Goal: Task Accomplishment & Management: Complete application form

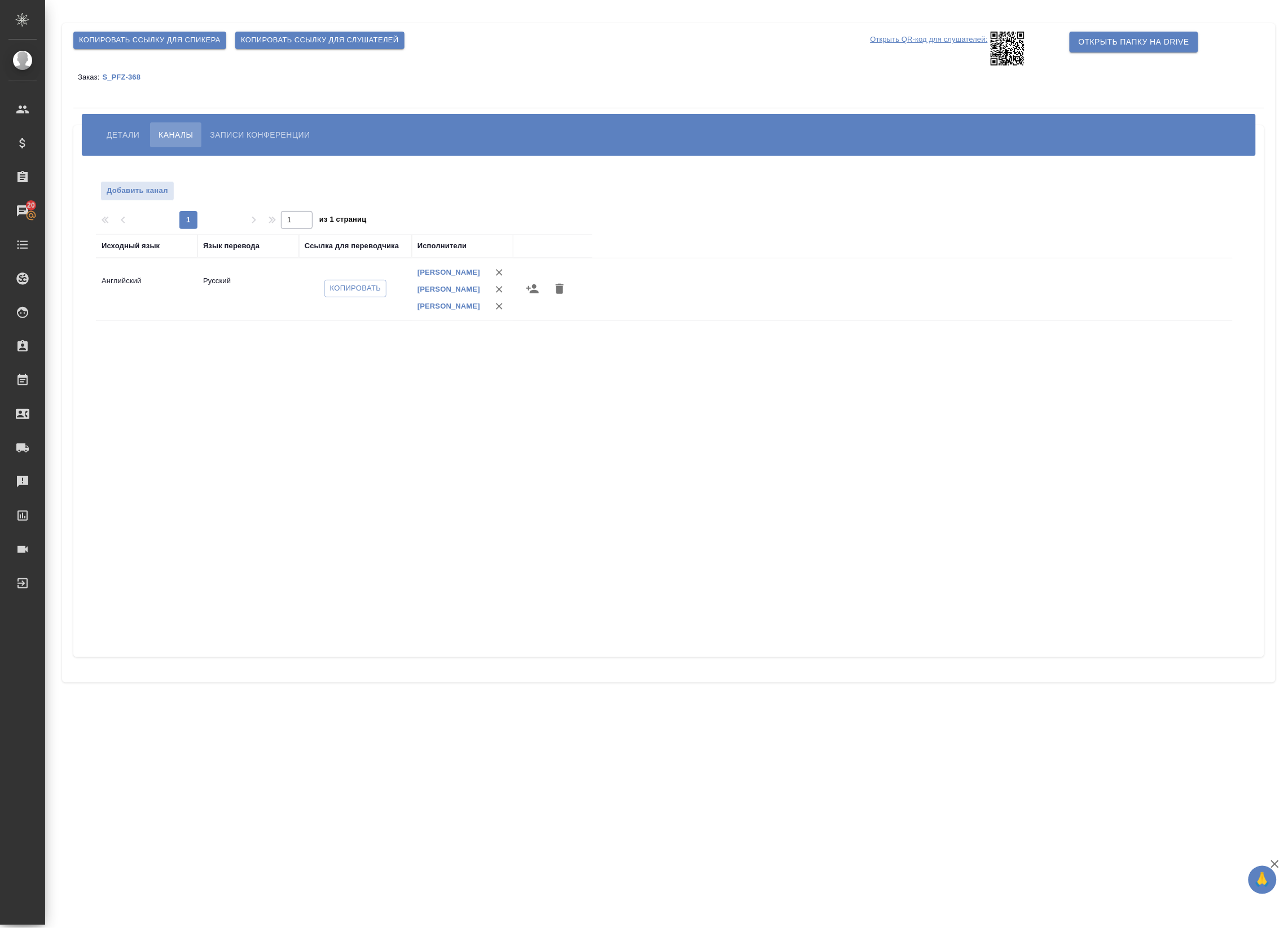
click at [121, 120] on div "Детали Каналы Записи конференции" at bounding box center [669, 135] width 1174 height 42
click at [121, 131] on span "Детали" at bounding box center [122, 135] width 33 height 14
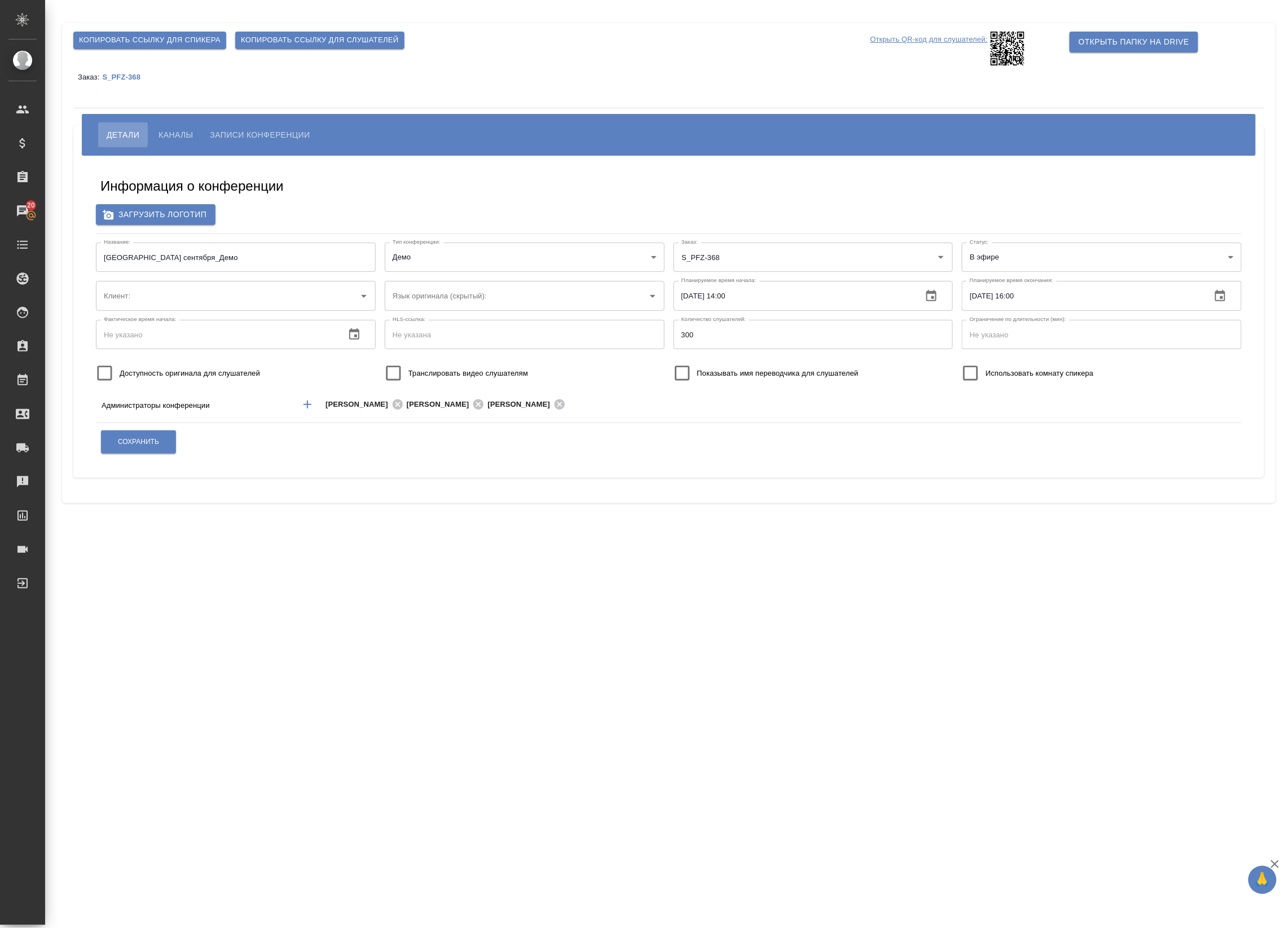
type input "Pfizer"
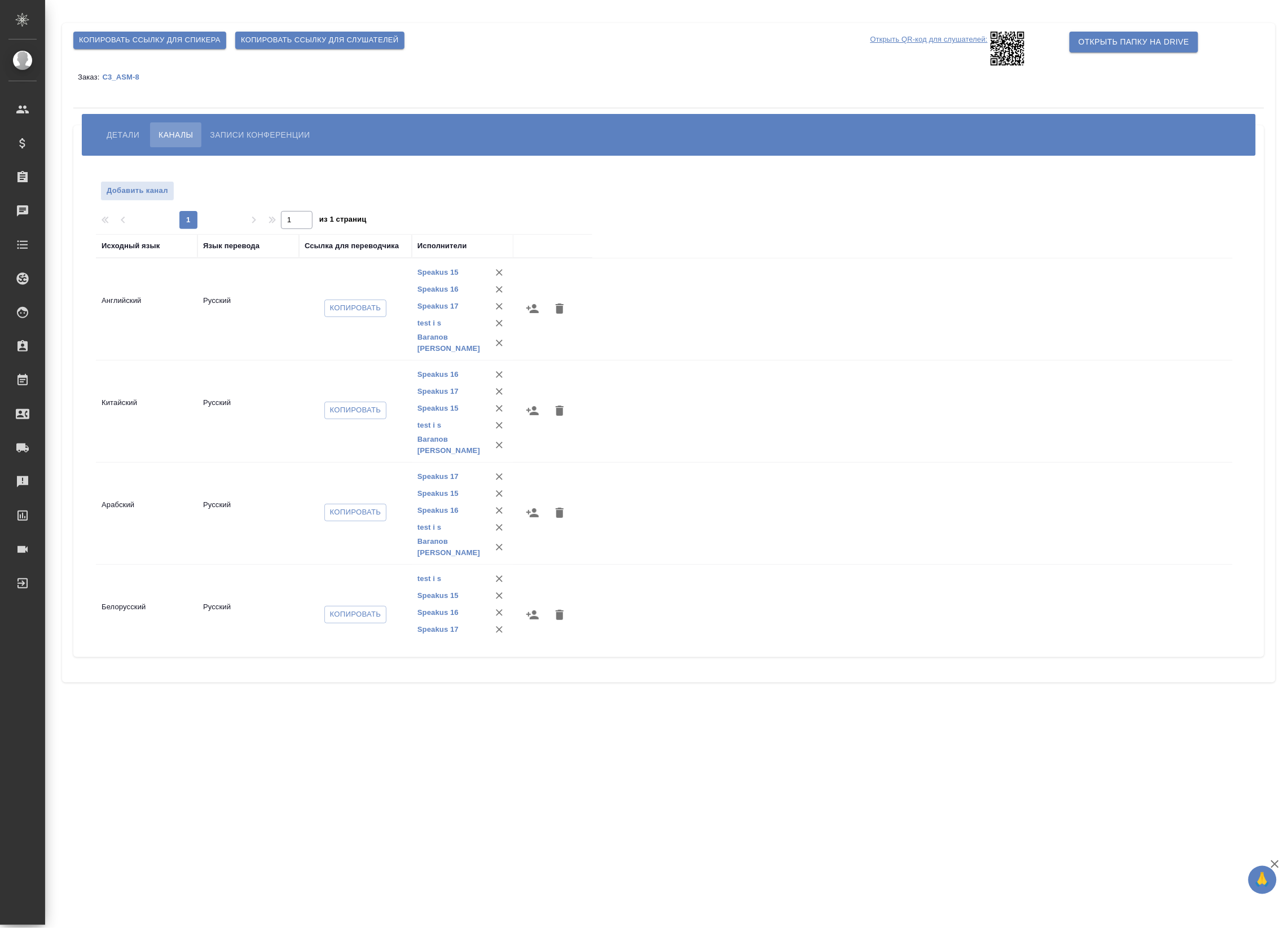
click at [134, 79] on p "C3_ASM-8" at bounding box center [124, 77] width 45 height 8
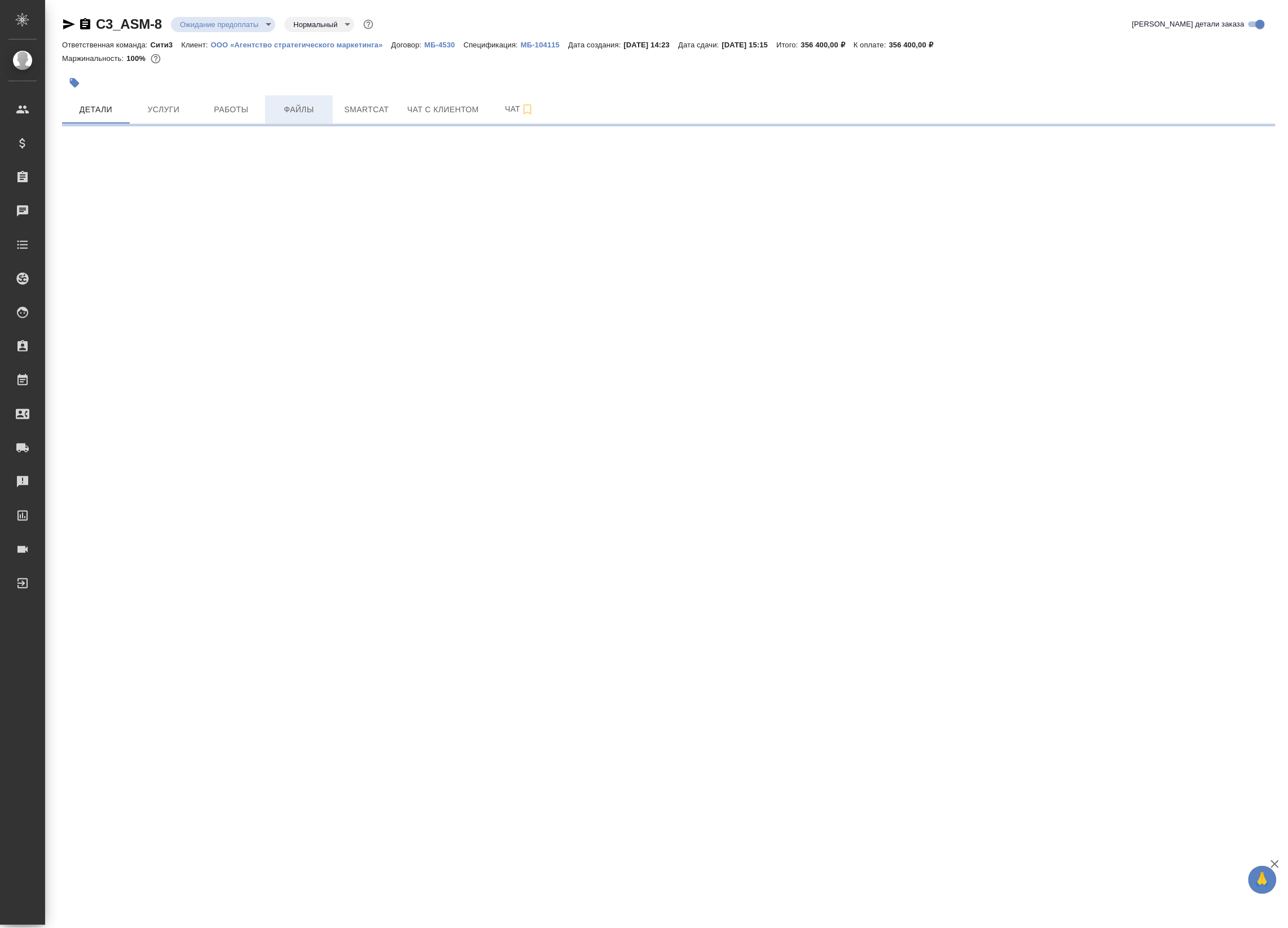
select select "RU"
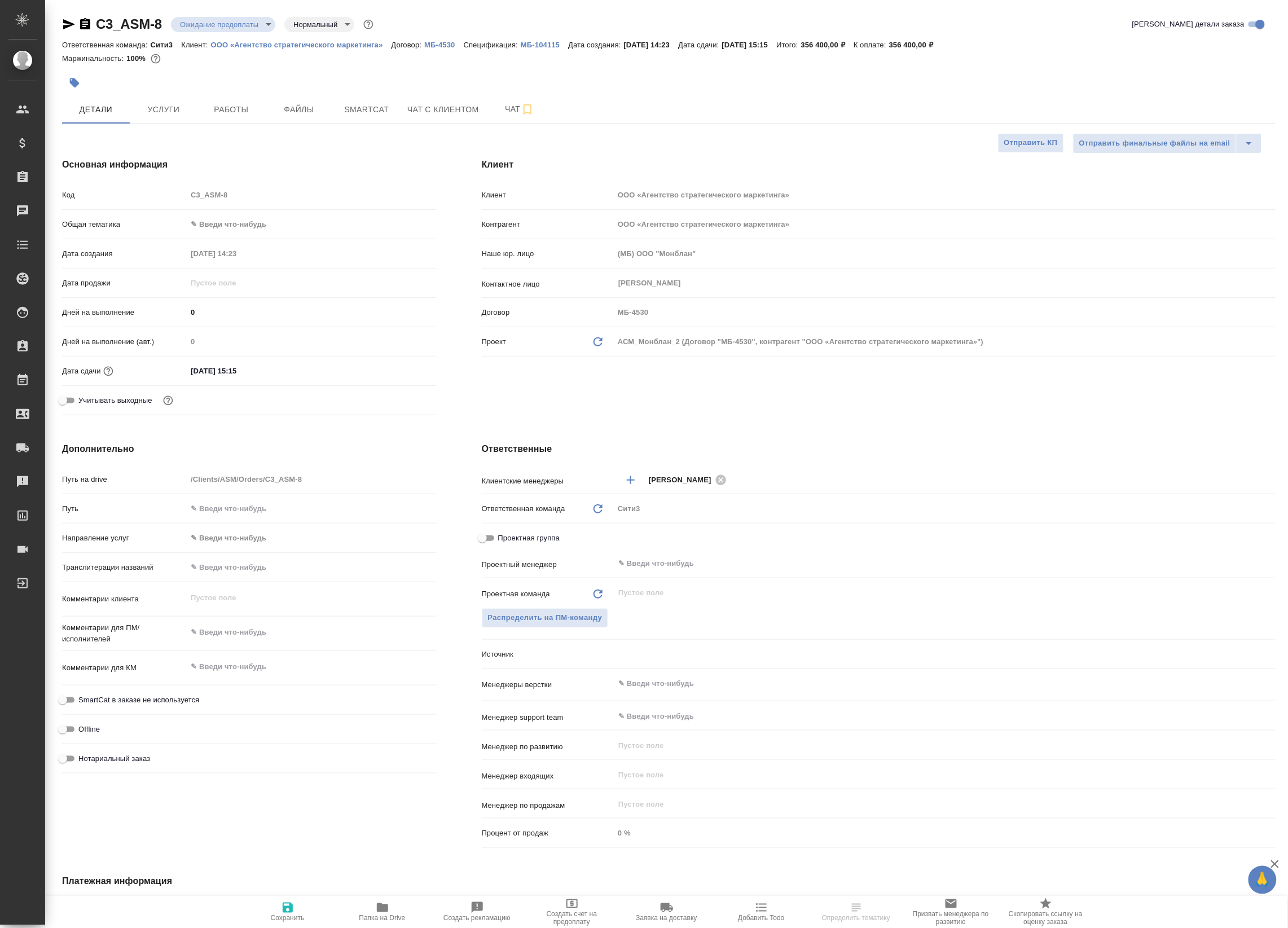
type textarea "x"
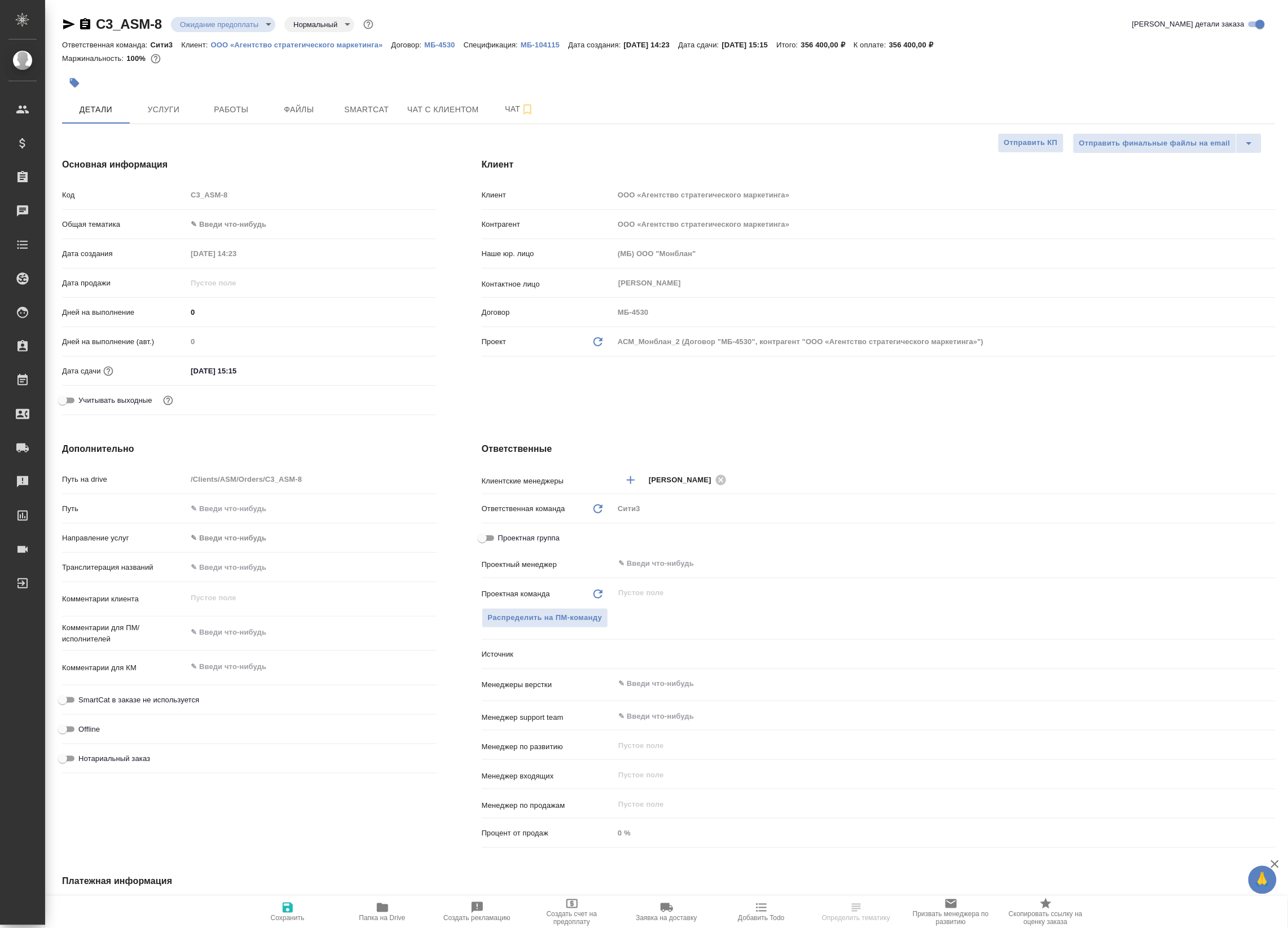
type textarea "x"
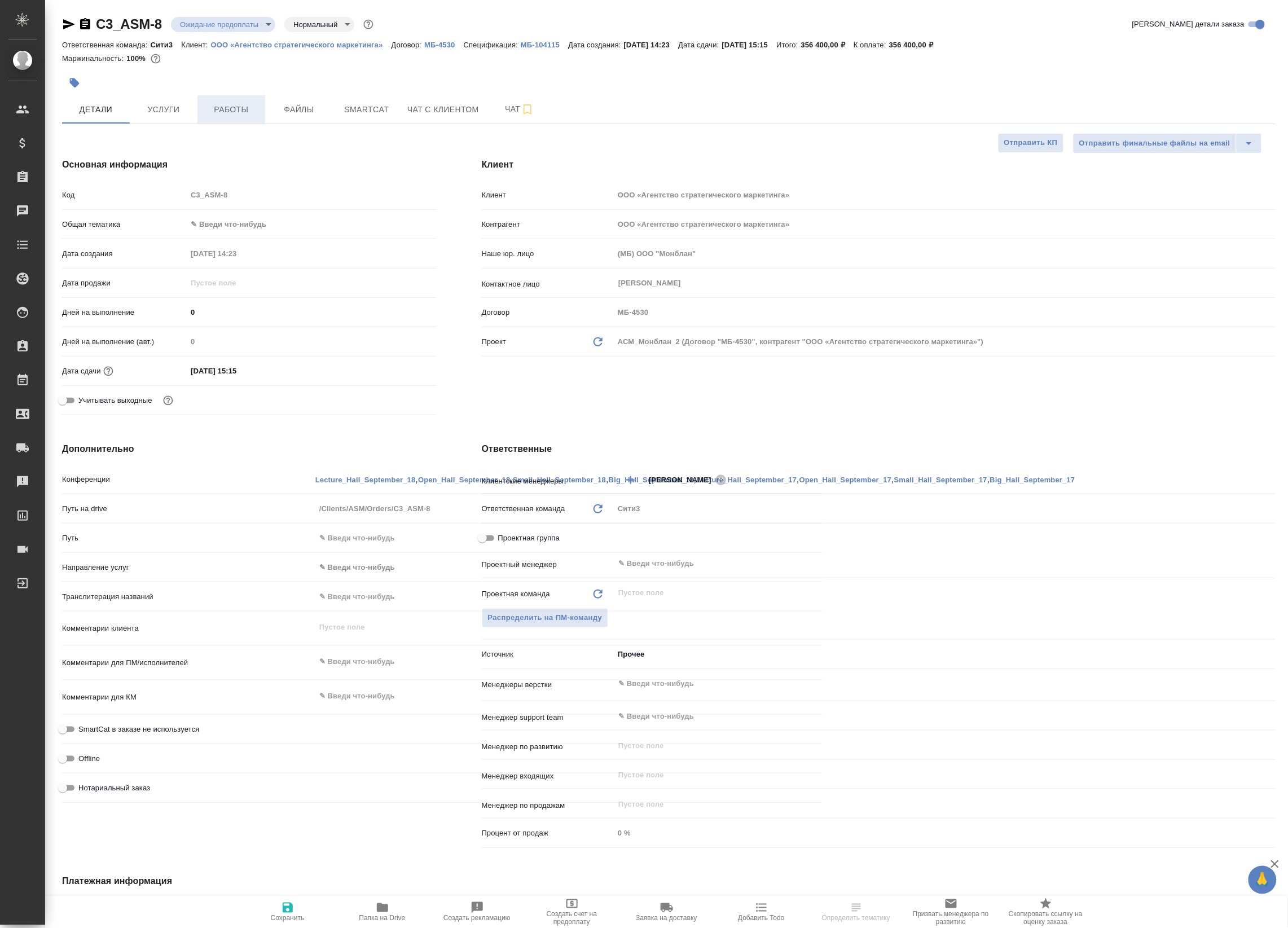
click at [220, 96] on button "Работы" at bounding box center [231, 110] width 68 height 28
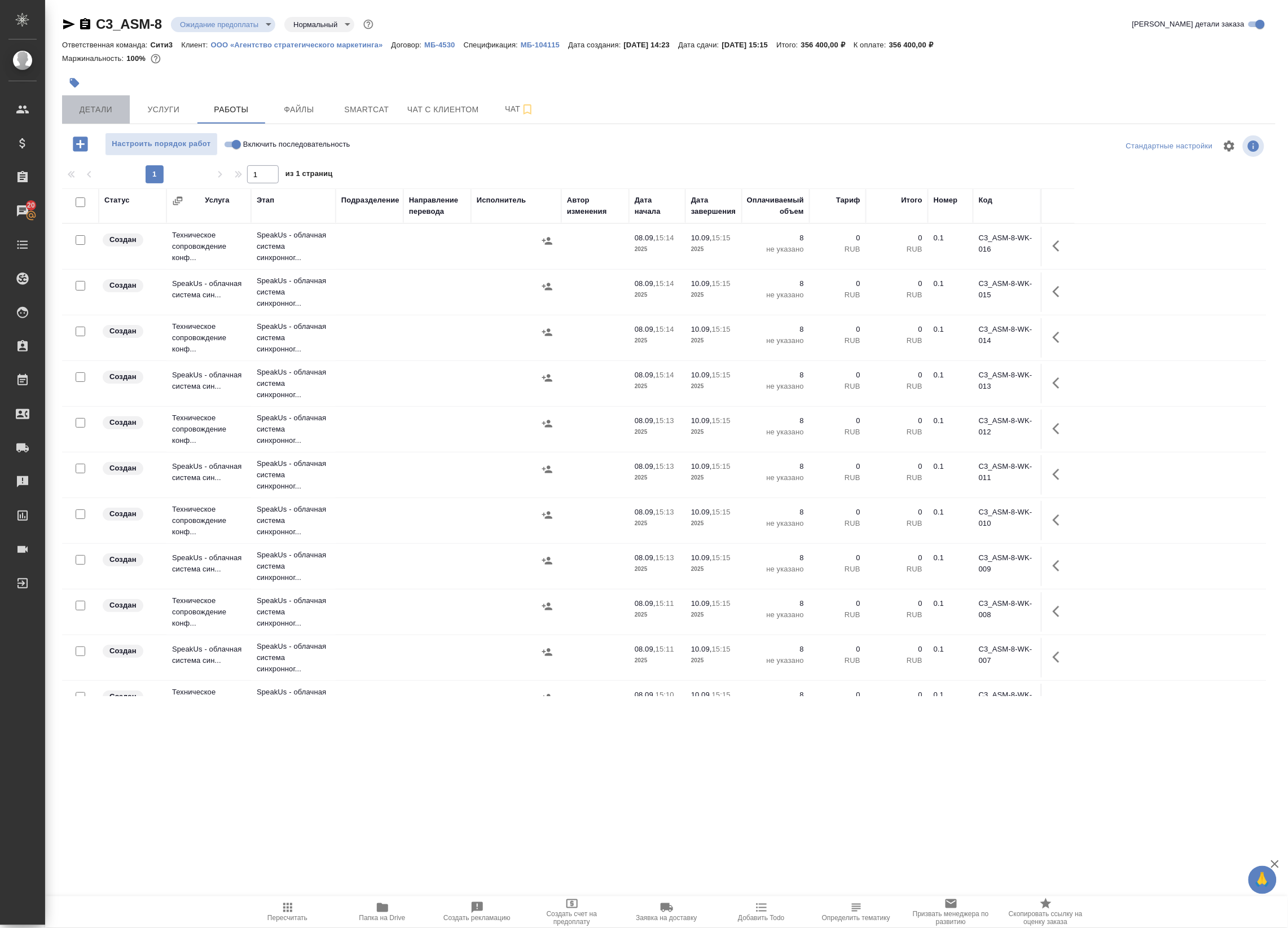
click at [94, 106] on span "Детали" at bounding box center [96, 110] width 54 height 14
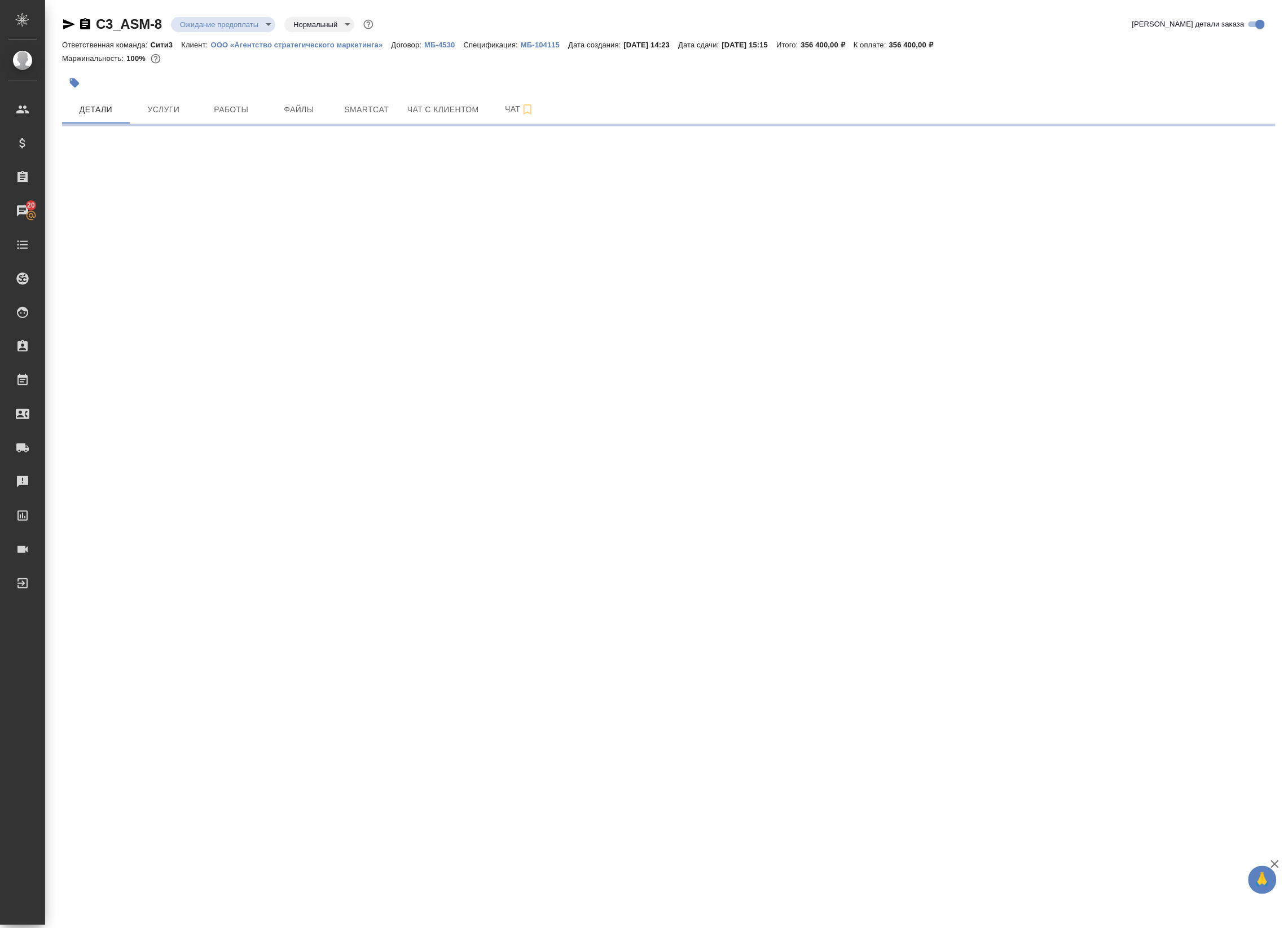
select select "RU"
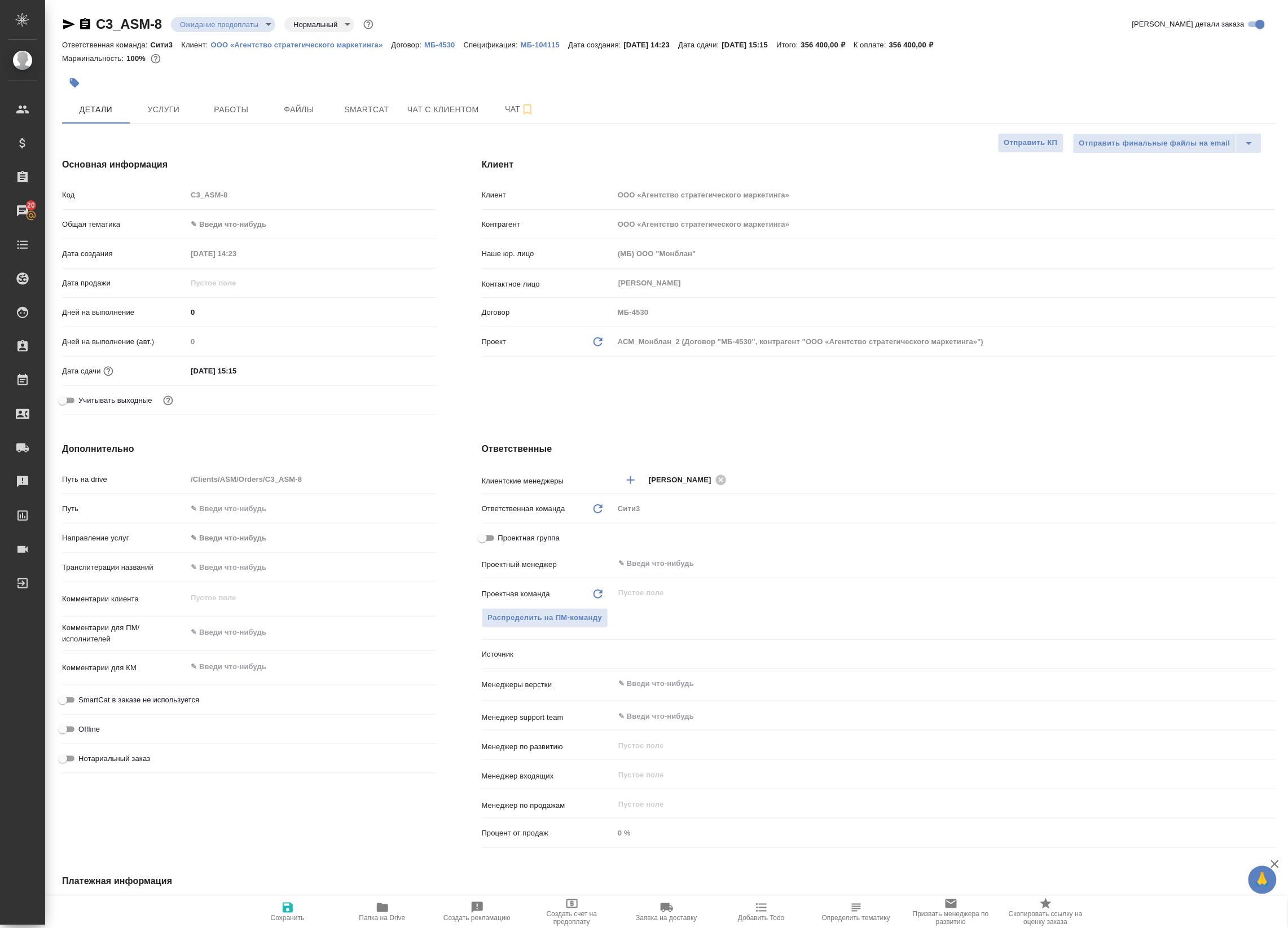
type textarea "x"
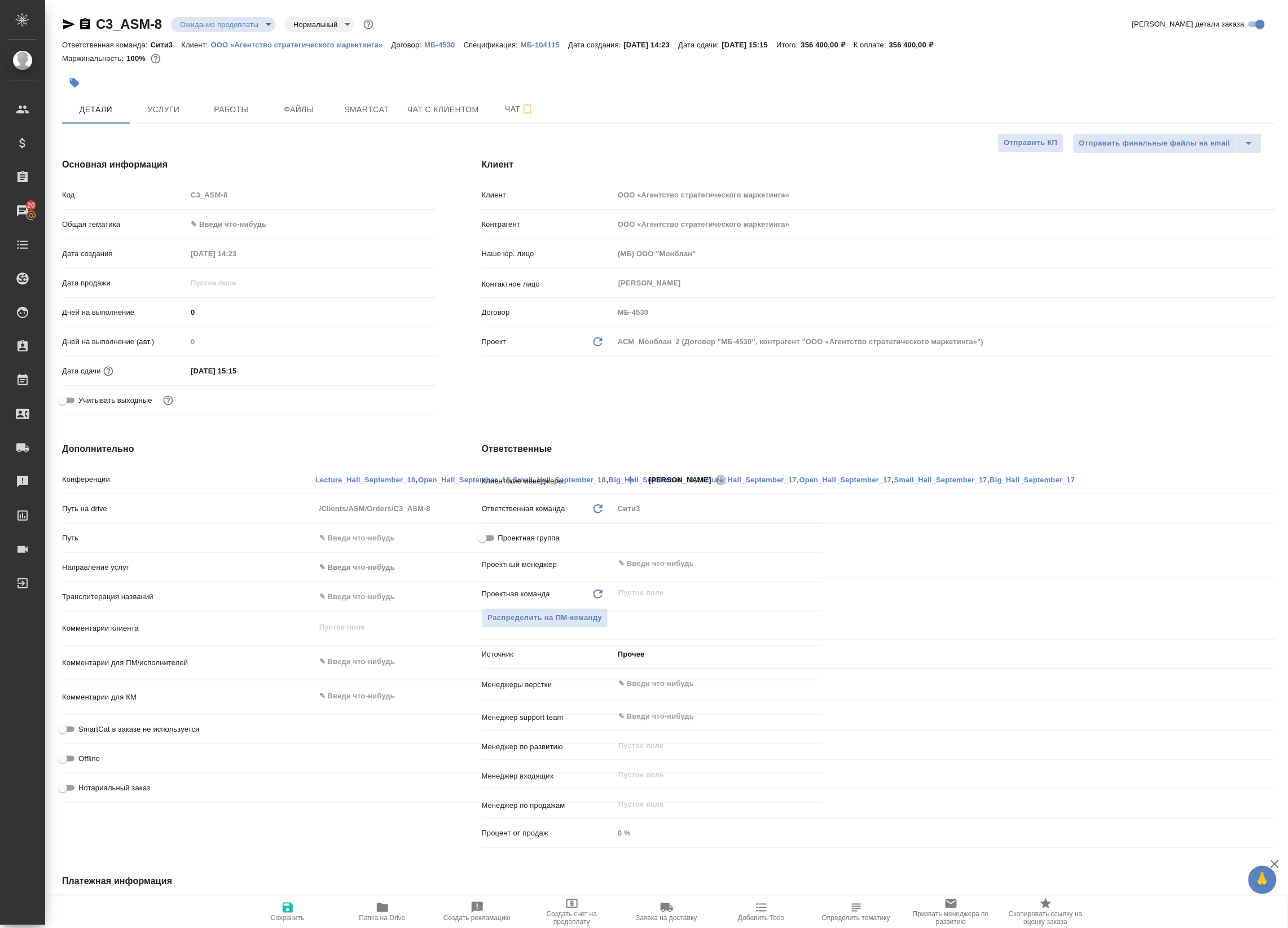
type textarea "x"
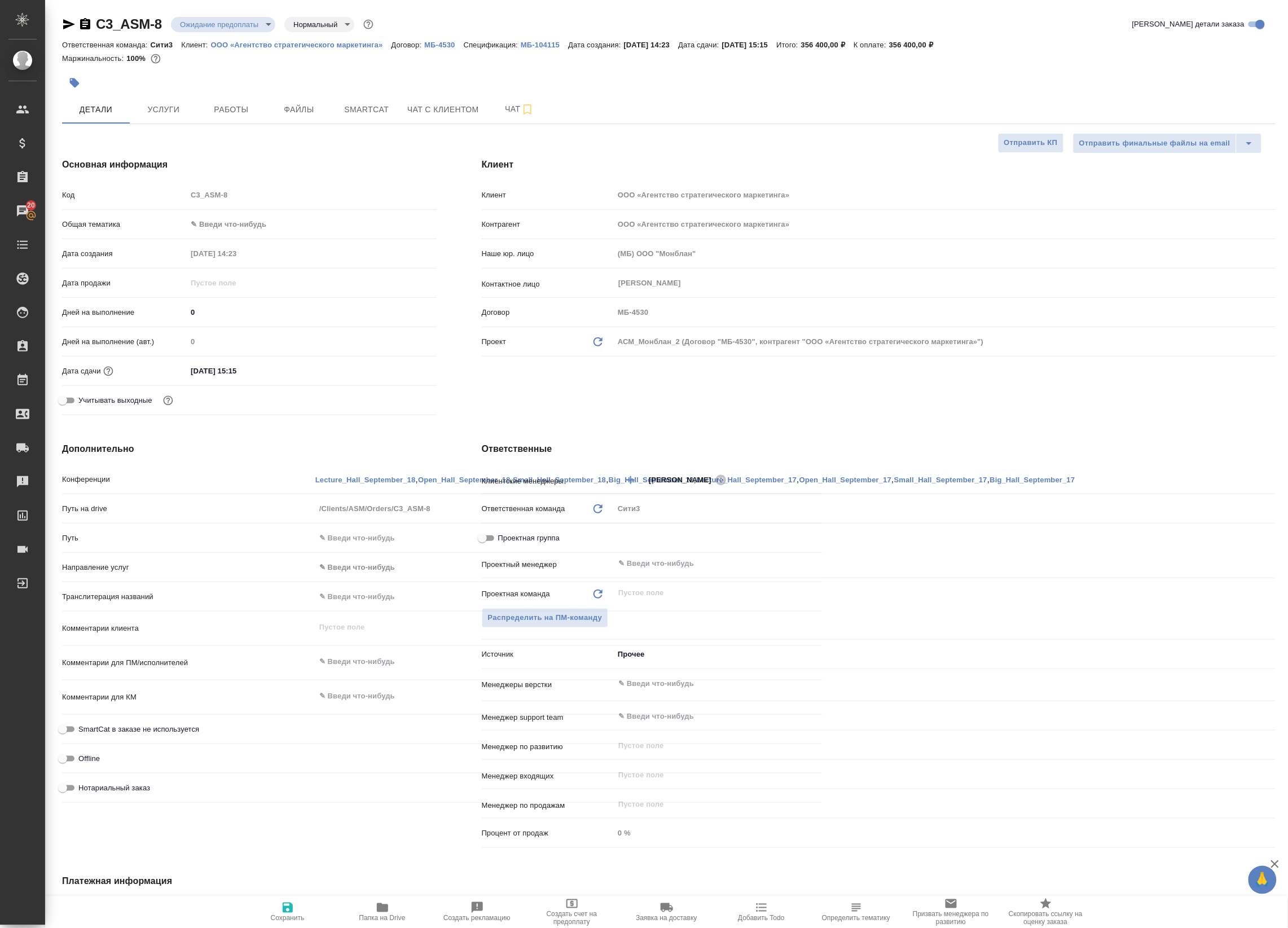
type textarea "x"
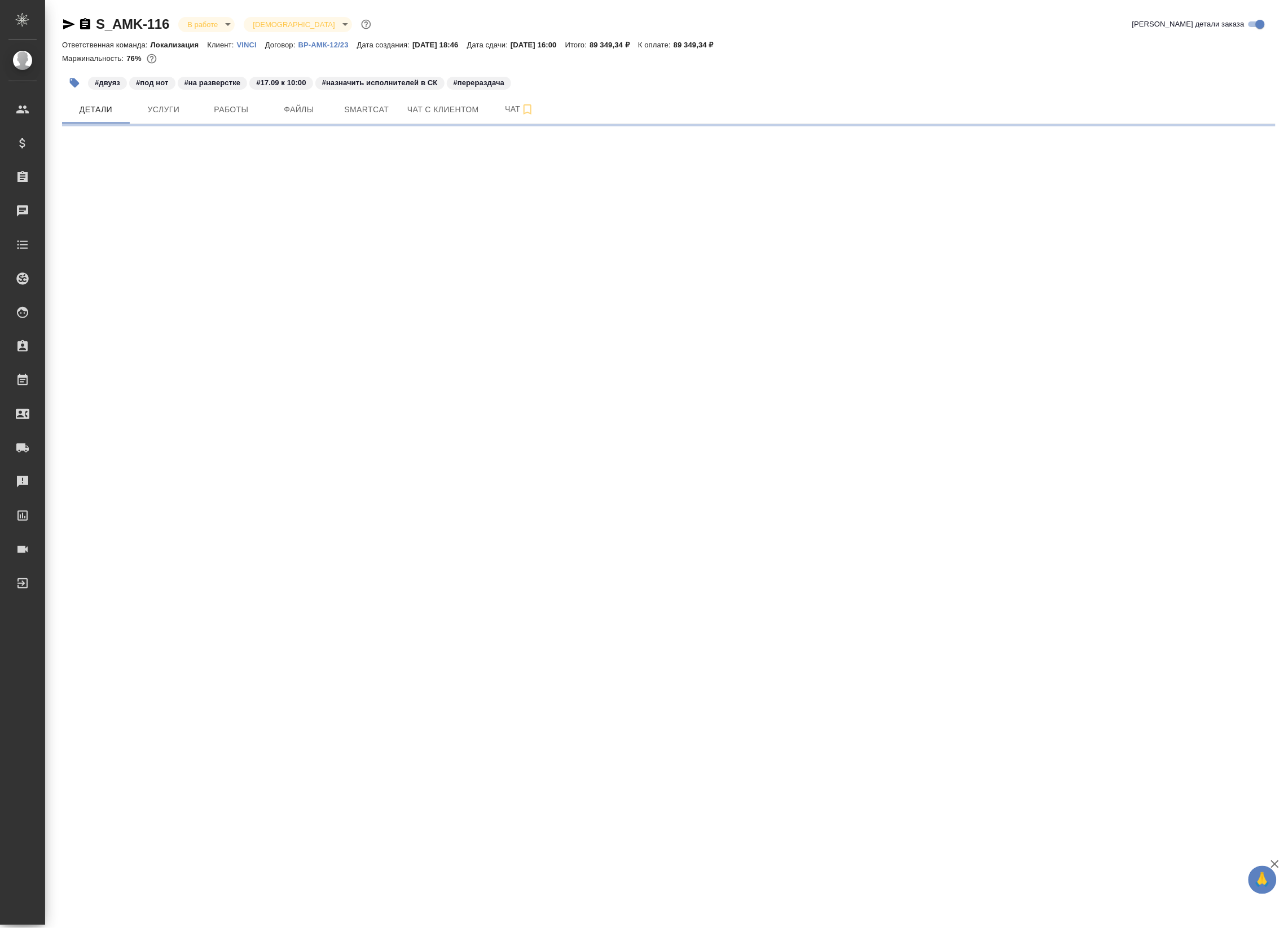
select select "RU"
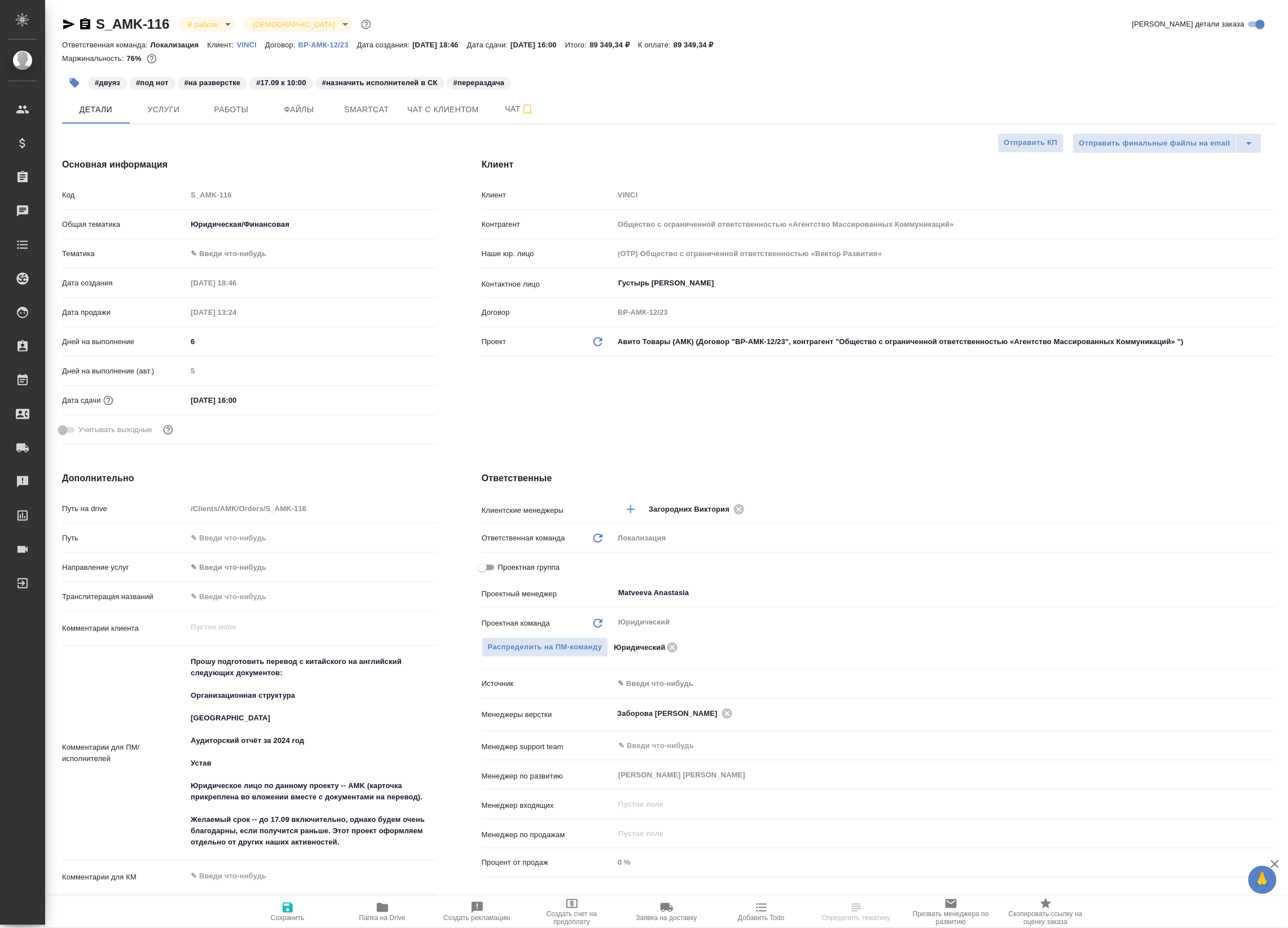
type textarea "x"
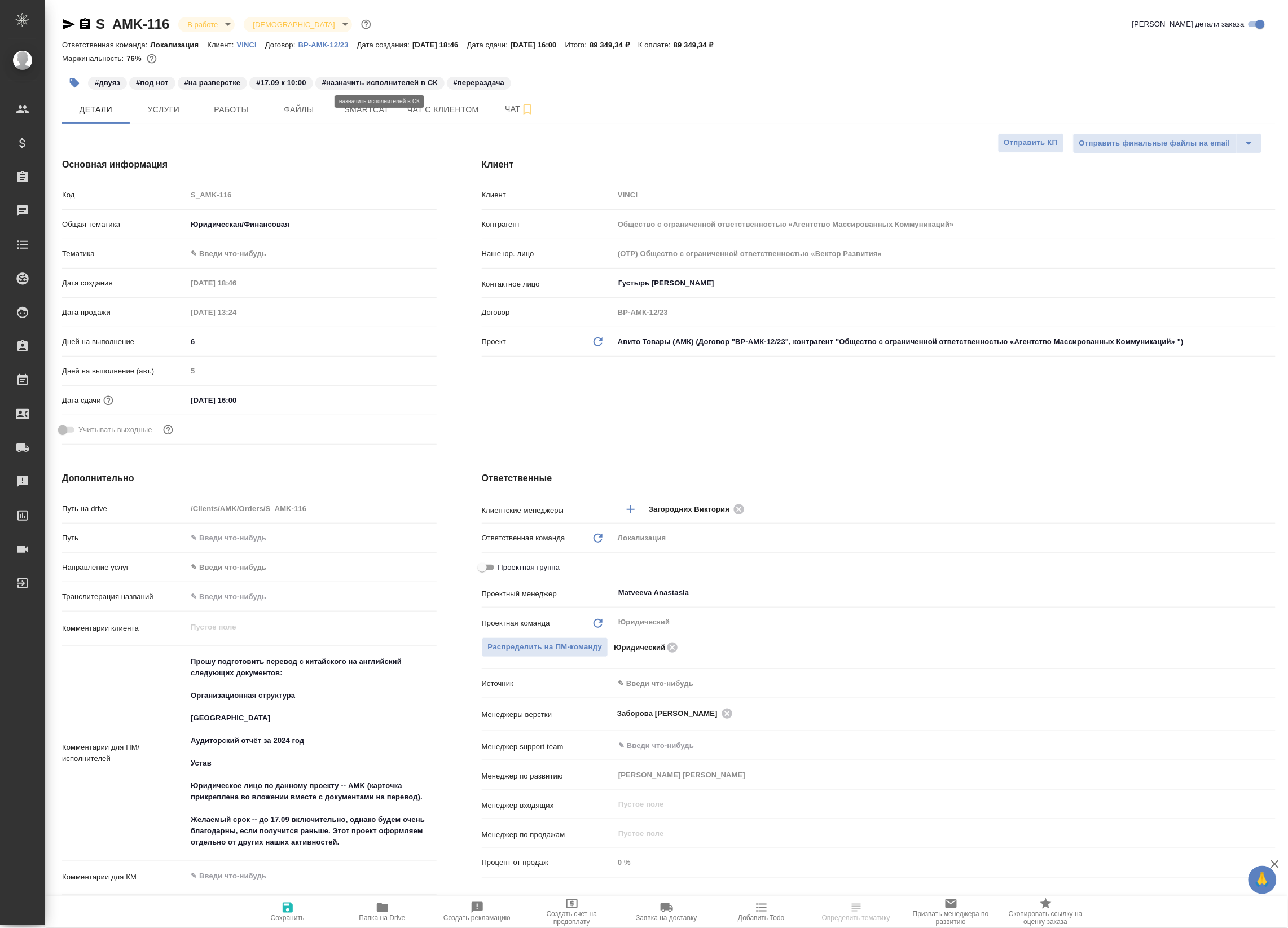
type textarea "x"
click at [238, 115] on span "Работы" at bounding box center [231, 110] width 54 height 14
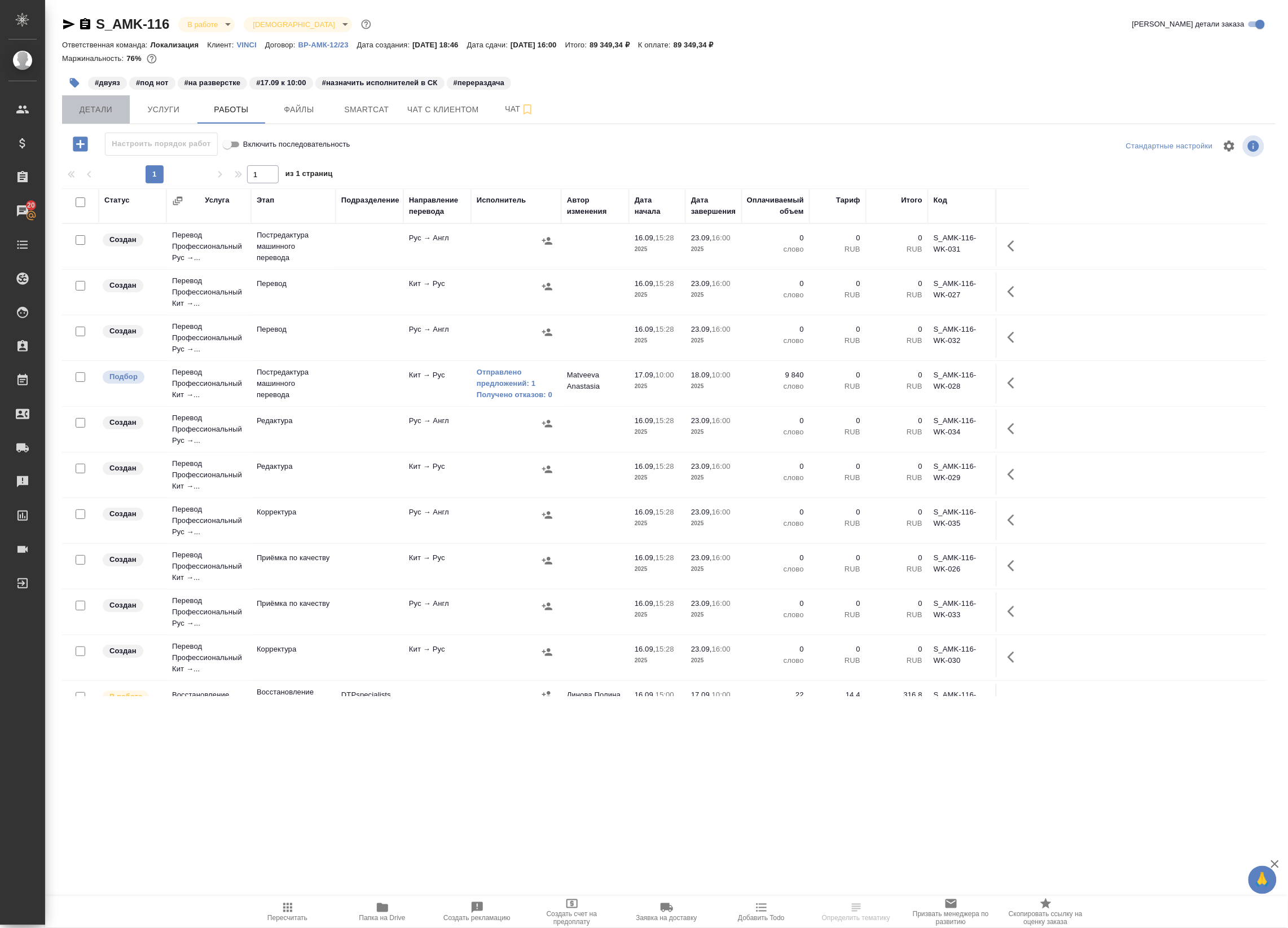
click at [101, 114] on span "Детали" at bounding box center [96, 110] width 54 height 14
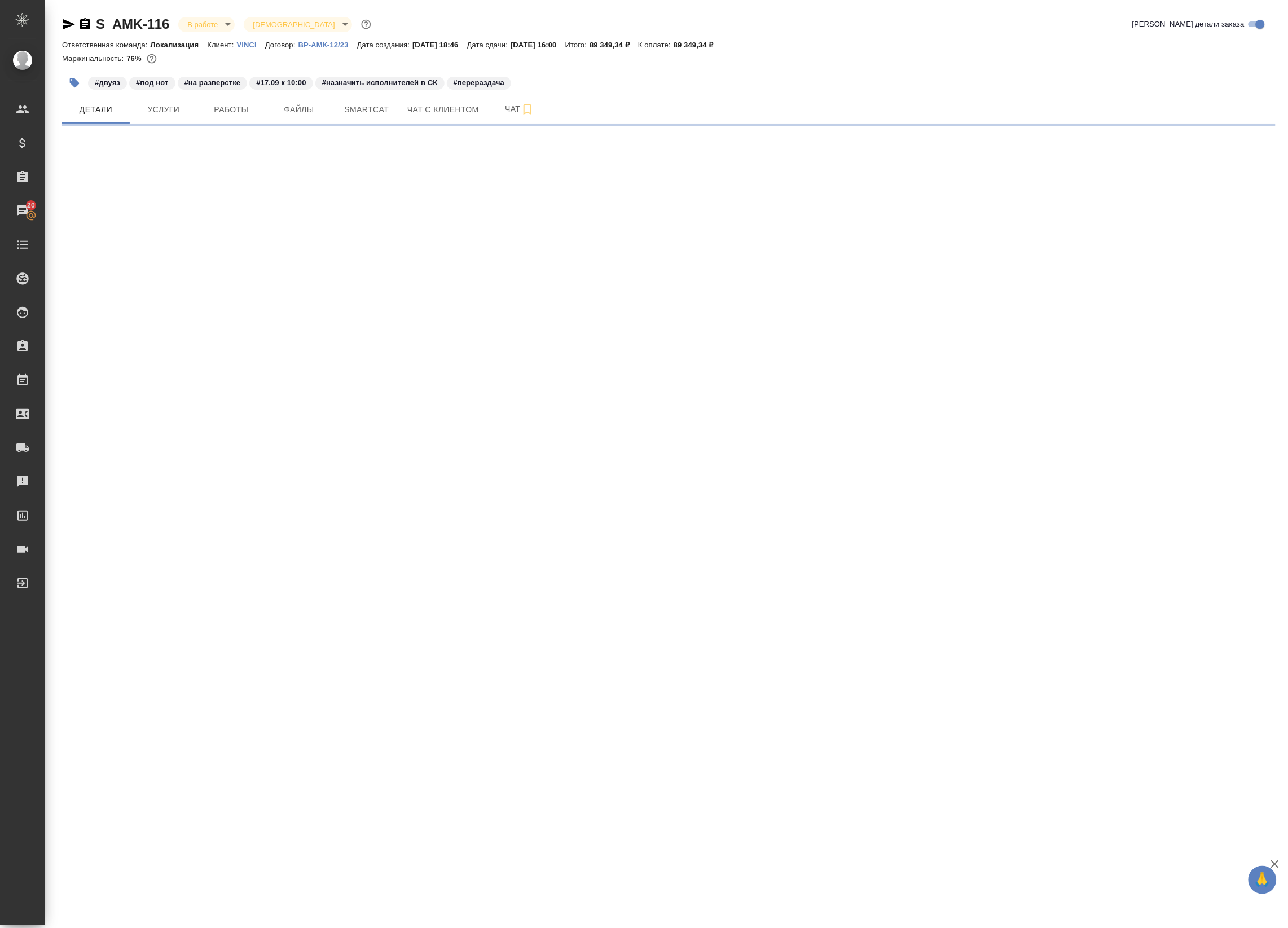
select select "RU"
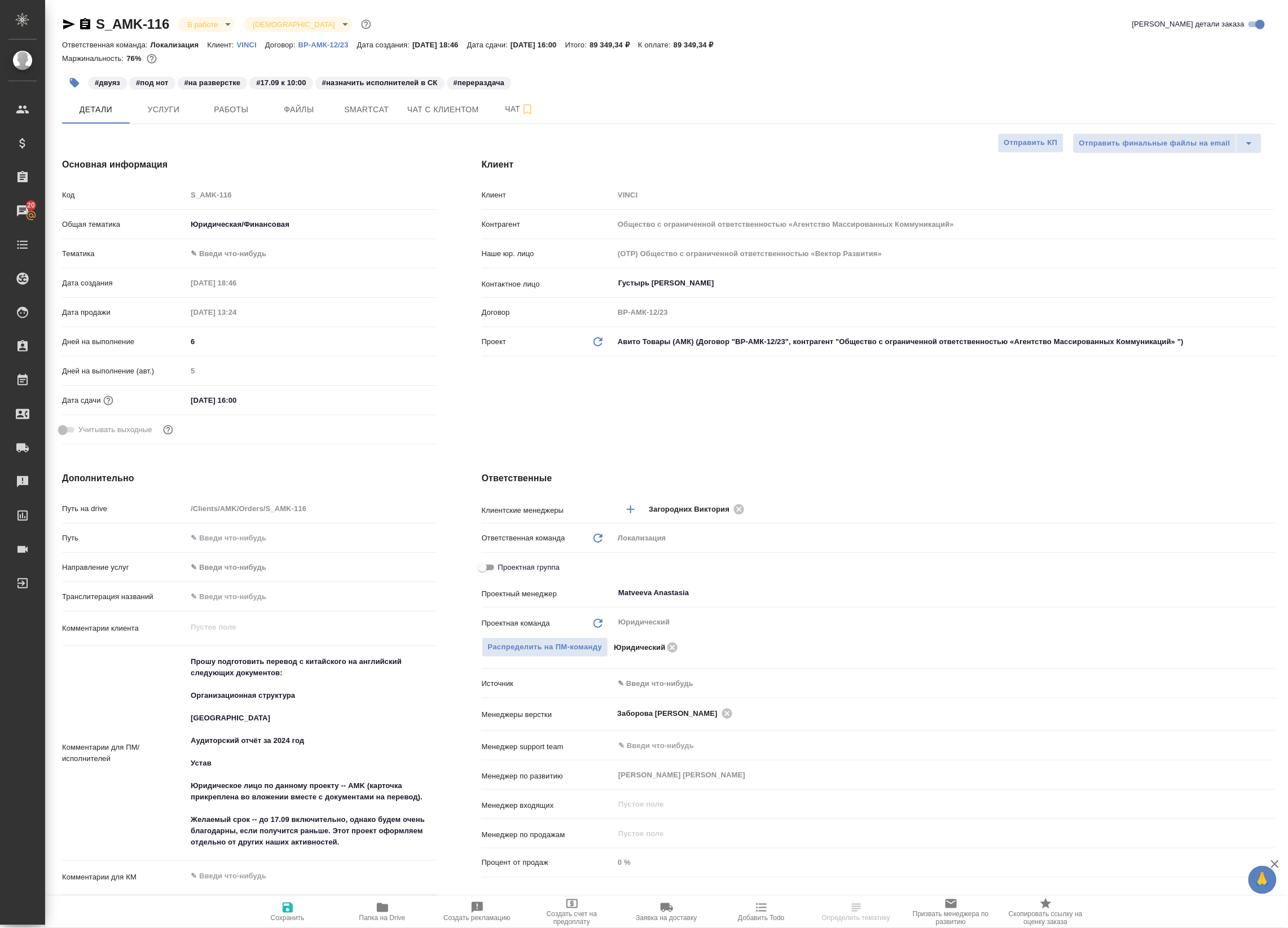
type textarea "x"
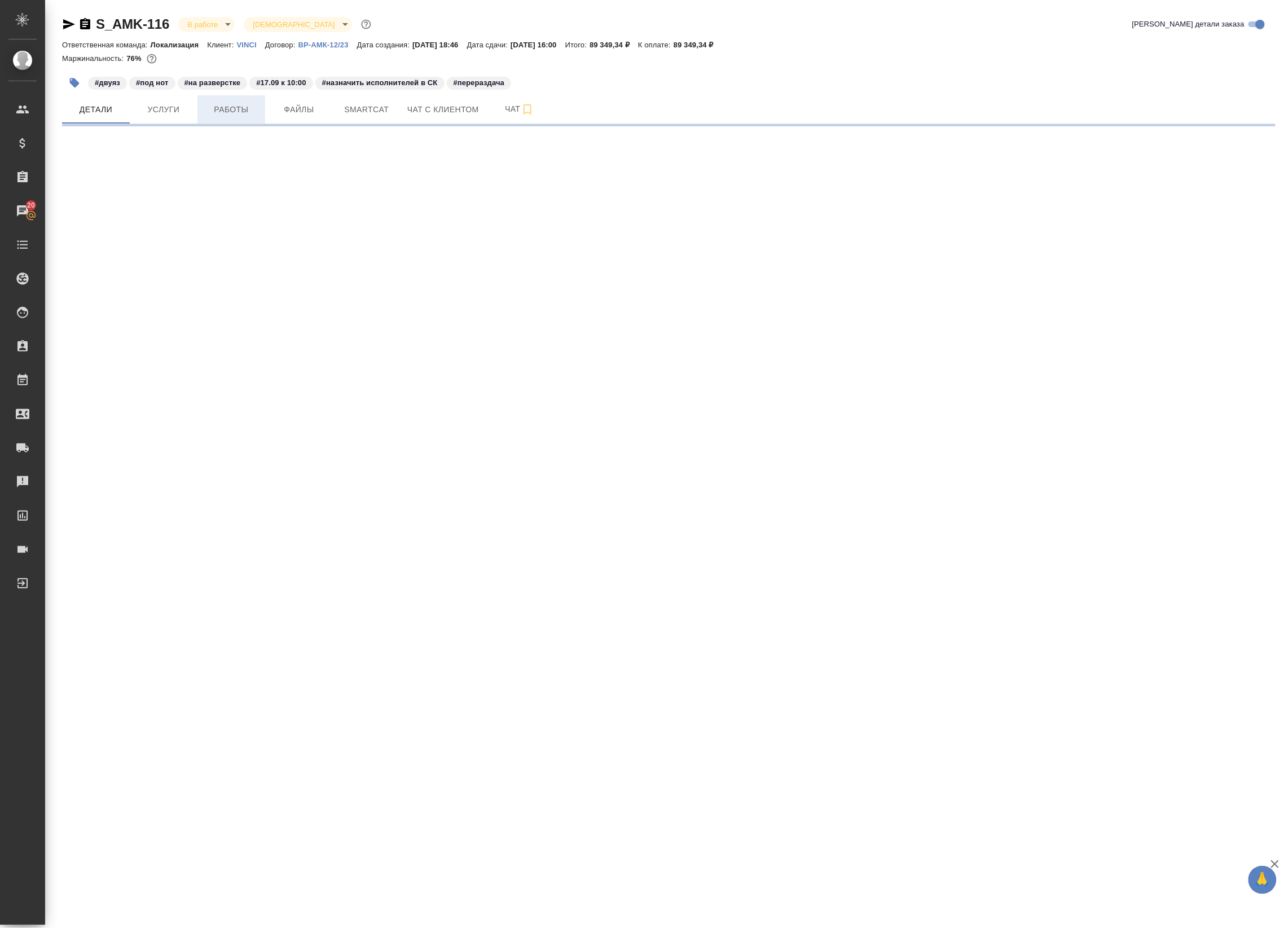
select select "RU"
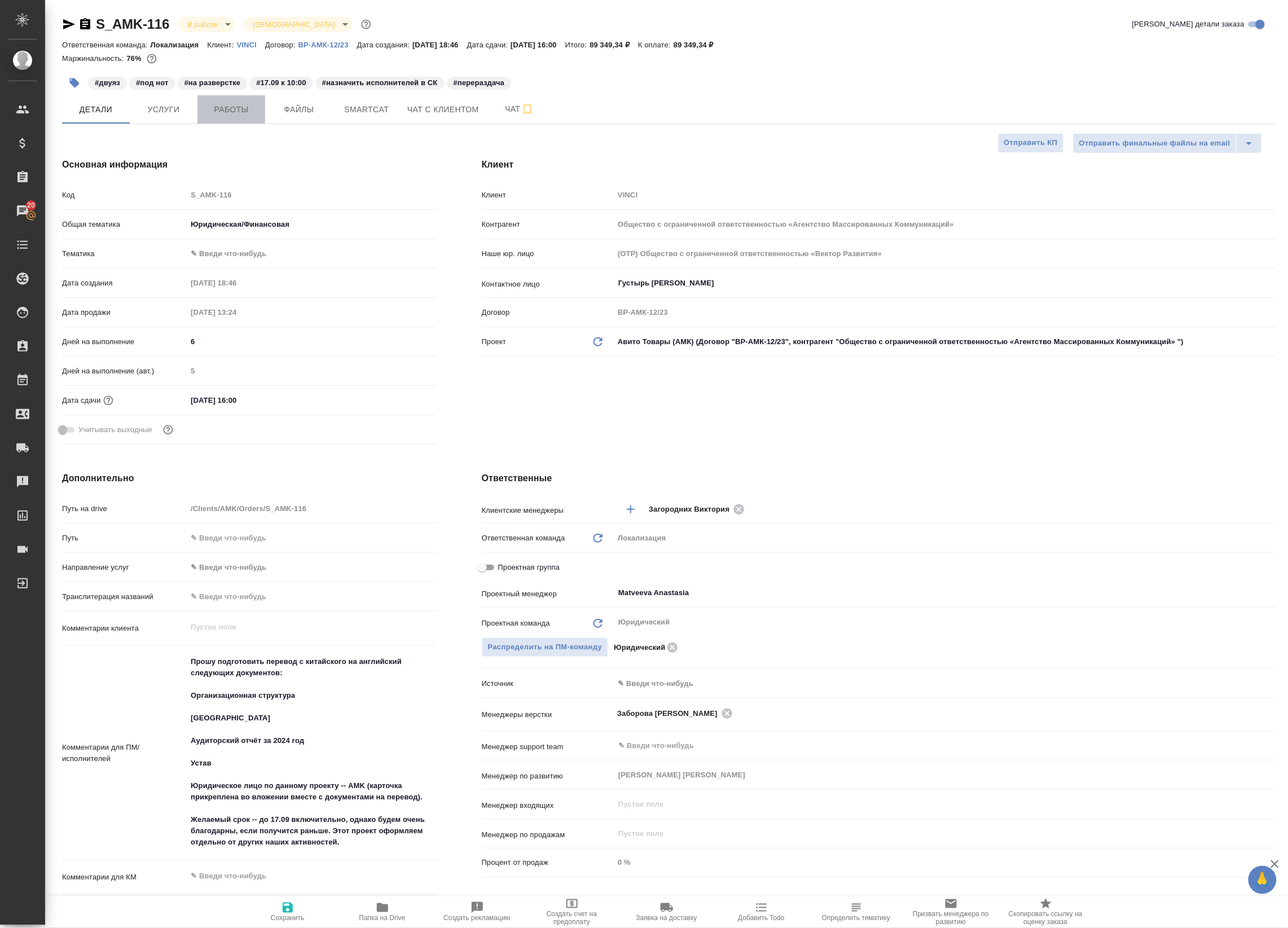
type textarea "x"
click at [215, 114] on span "Работы" at bounding box center [231, 110] width 54 height 14
